Goal: Task Accomplishment & Management: Manage account settings

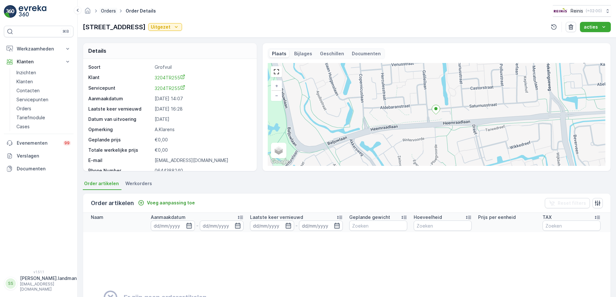
scroll to position [18, 0]
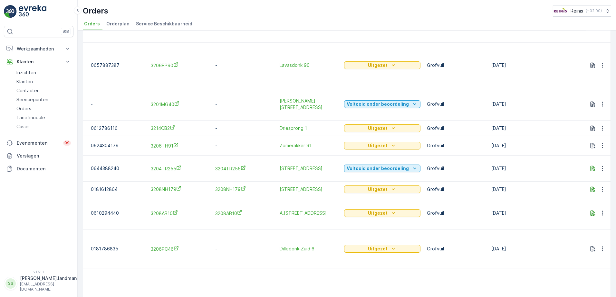
scroll to position [160, 0]
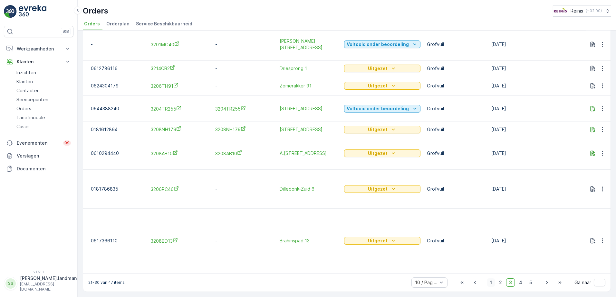
click at [489, 285] on span "1" at bounding box center [491, 283] width 8 height 8
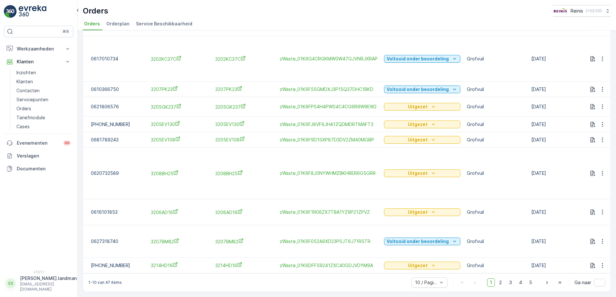
scroll to position [74, 0]
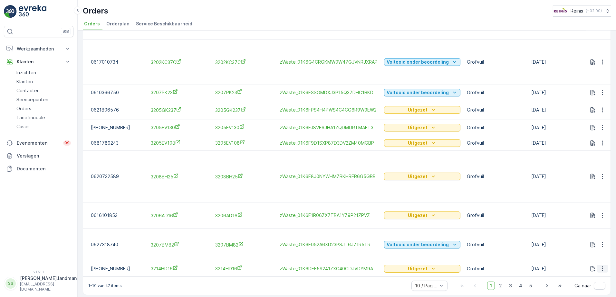
click at [601, 266] on icon "button" at bounding box center [602, 269] width 6 height 6
click at [585, 231] on span "Herhaal Order" at bounding box center [576, 232] width 30 height 6
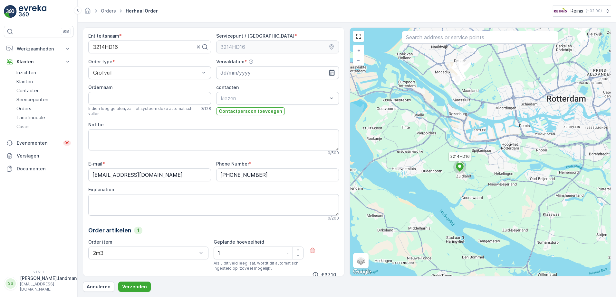
click at [328, 71] on icon "button" at bounding box center [331, 73] width 6 height 6
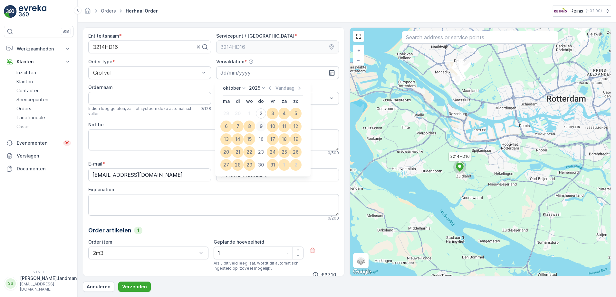
click at [262, 126] on div "9" at bounding box center [261, 126] width 10 height 10
type input "[DATE]"
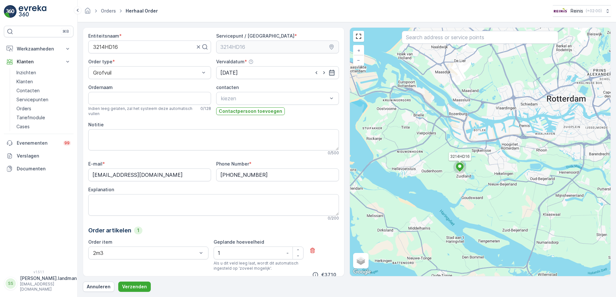
scroll to position [59, 0]
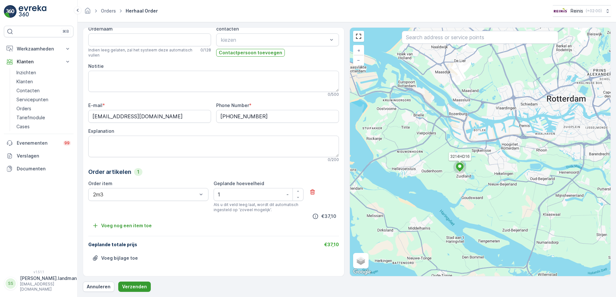
click at [134, 287] on p "Verzenden" at bounding box center [134, 287] width 25 height 6
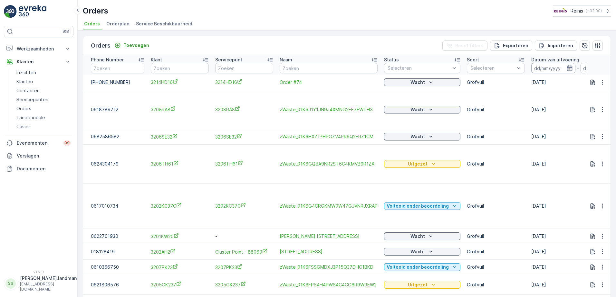
click at [537, 66] on input at bounding box center [553, 68] width 44 height 10
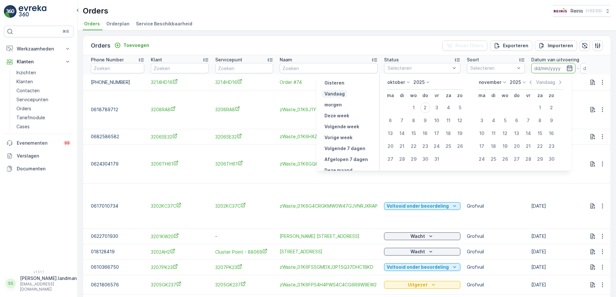
click at [338, 92] on p "Vandaag" at bounding box center [334, 94] width 20 height 6
type input "[DATE]"
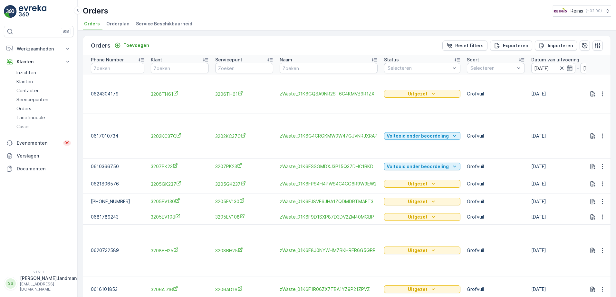
scroll to position [64, 0]
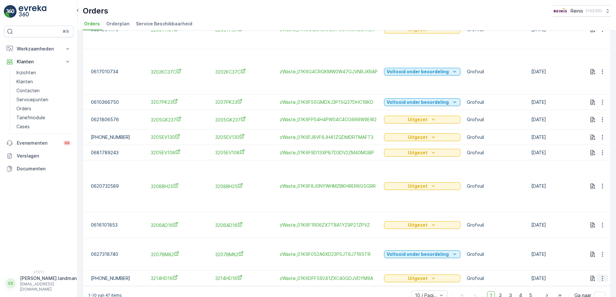
click at [601, 276] on icon "button" at bounding box center [602, 279] width 6 height 6
click at [587, 264] on span "Order verwijderen" at bounding box center [580, 262] width 39 height 6
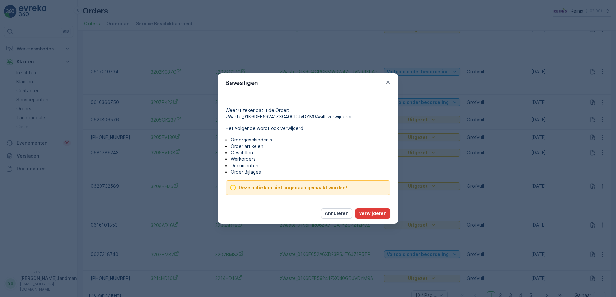
click at [378, 214] on p "Verwijderen" at bounding box center [373, 214] width 28 height 6
